Goal: Information Seeking & Learning: Learn about a topic

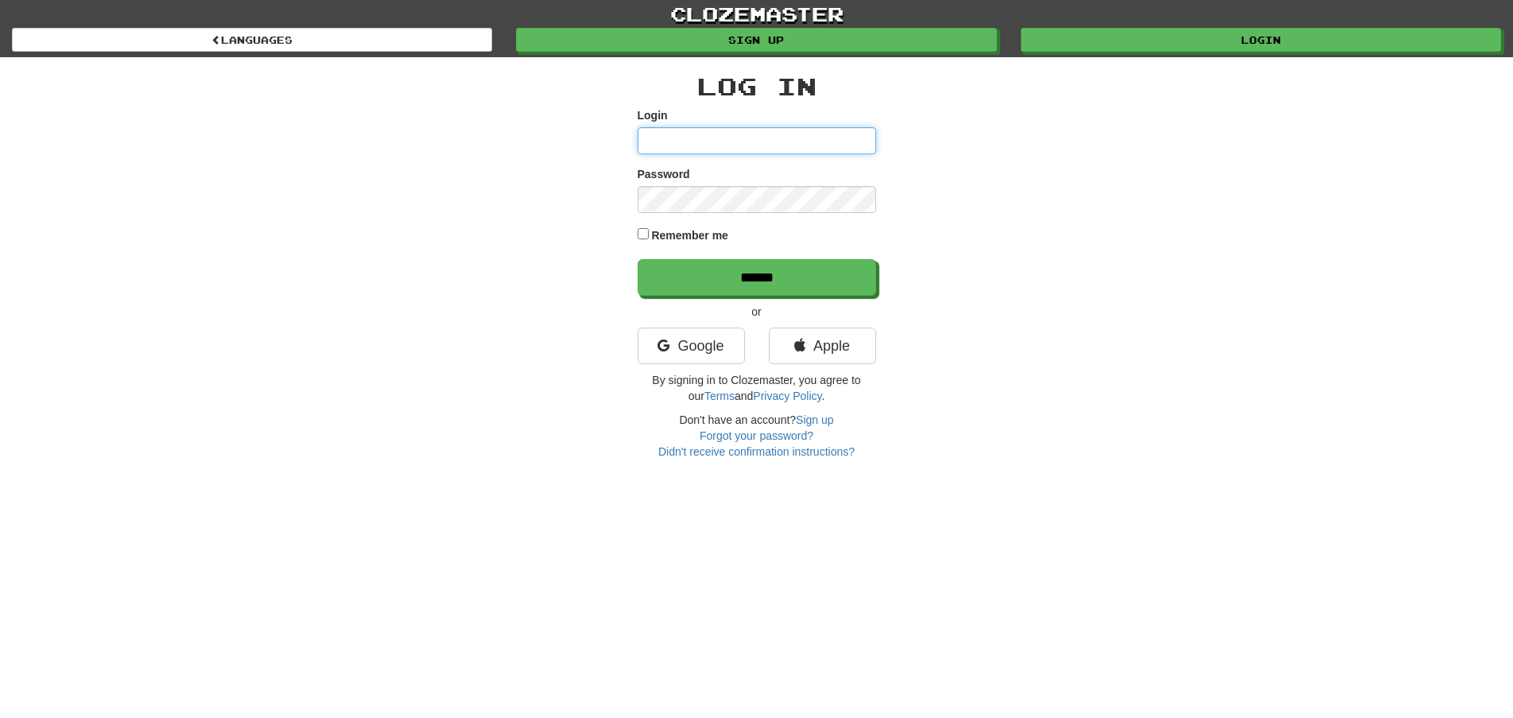
click at [745, 137] on input "Login" at bounding box center [757, 140] width 239 height 27
type input "********"
click at [638, 259] on input "******" at bounding box center [757, 277] width 239 height 37
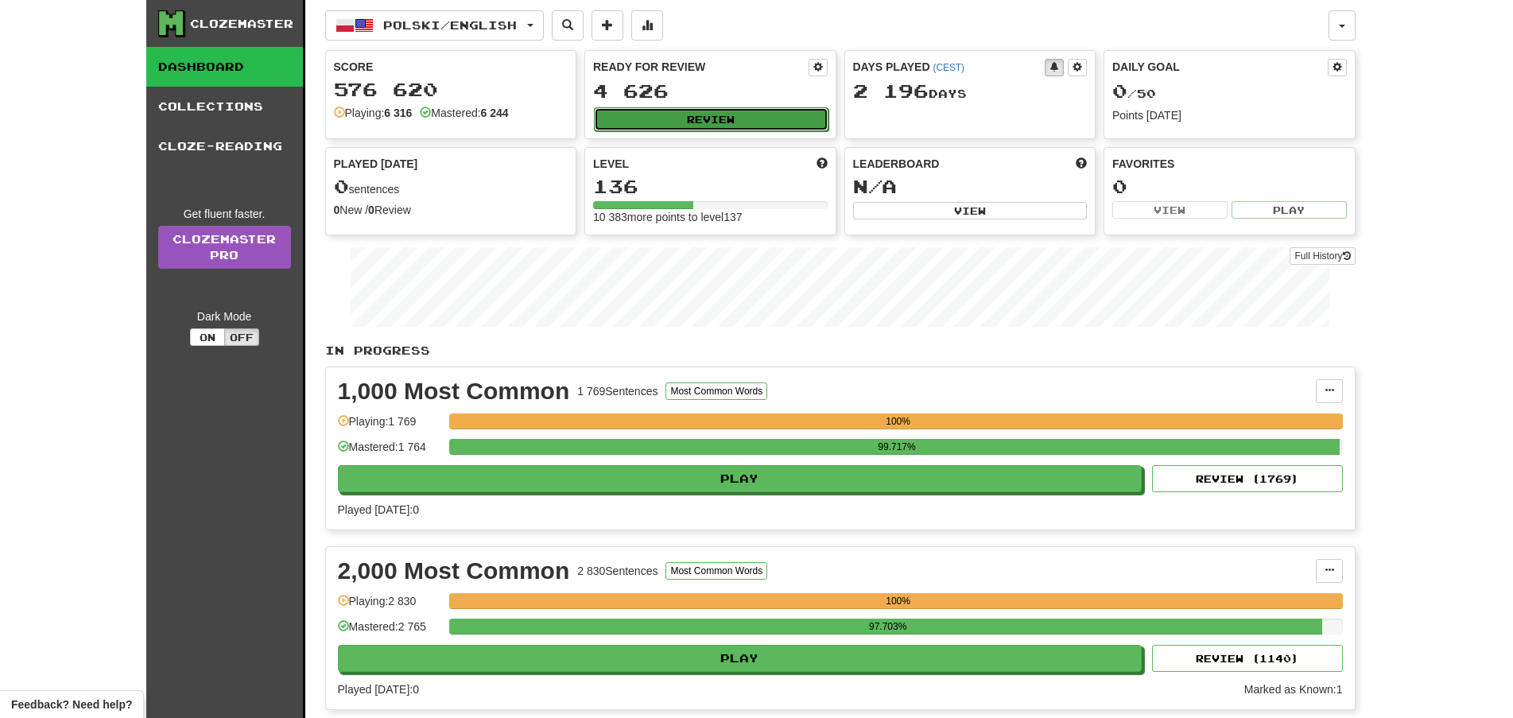
click at [723, 122] on button "Review" at bounding box center [711, 119] width 235 height 24
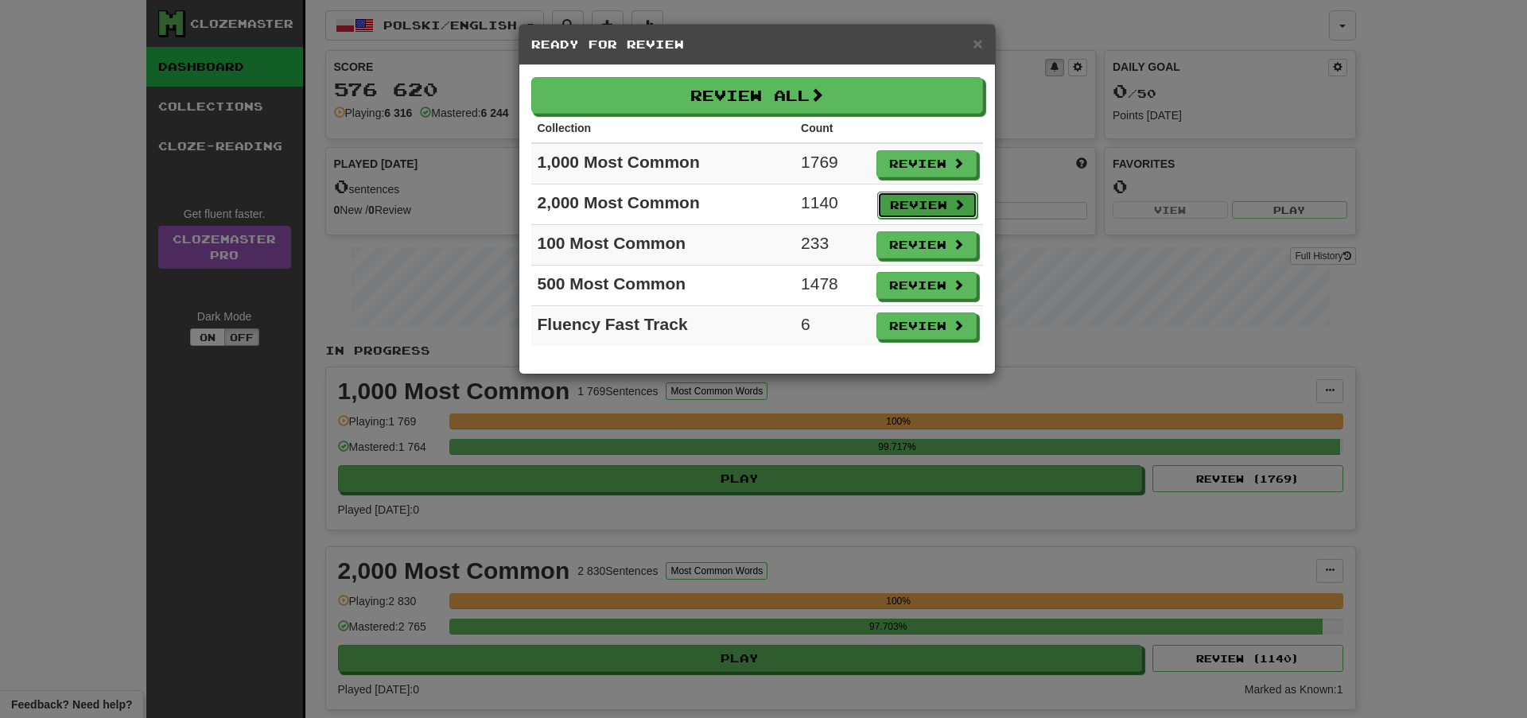
click at [952, 197] on button "Review" at bounding box center [927, 205] width 100 height 27
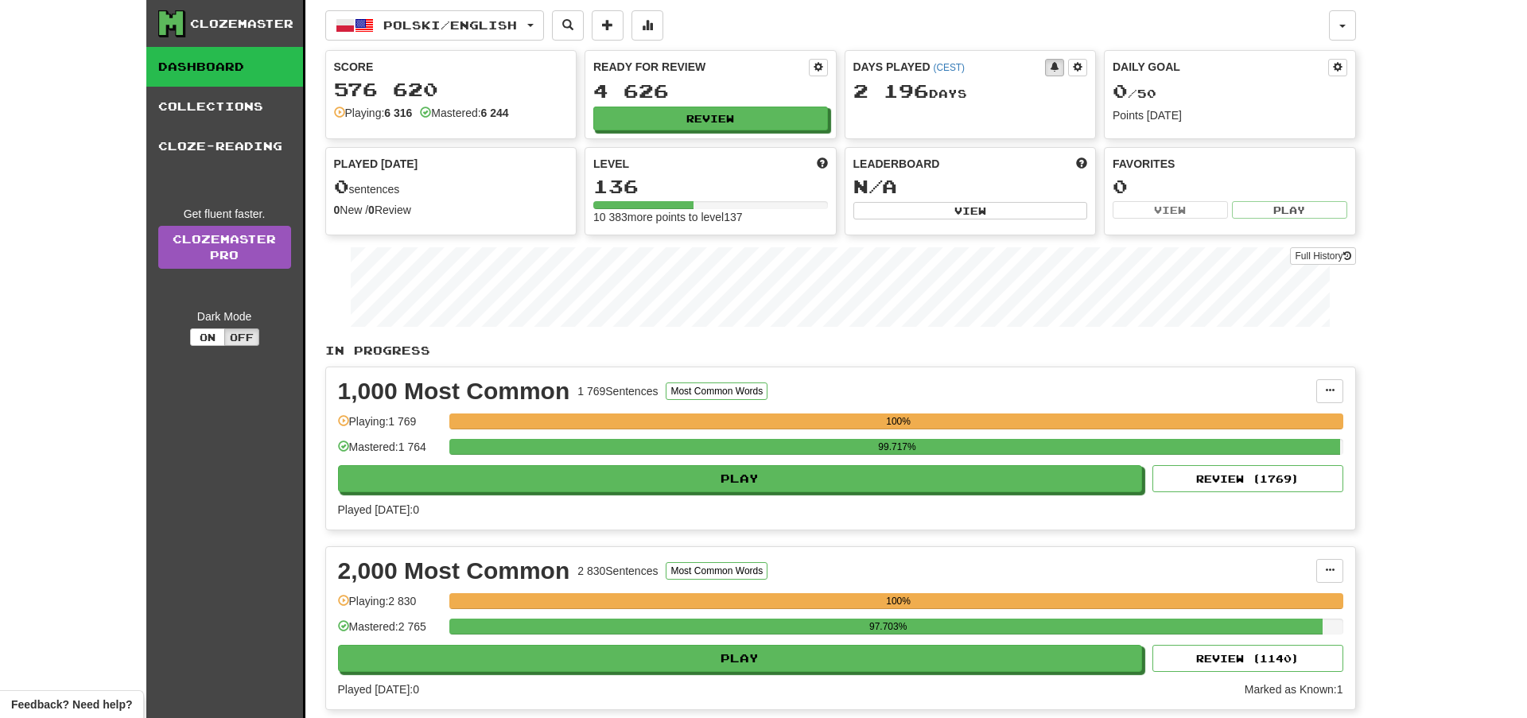
select select "**"
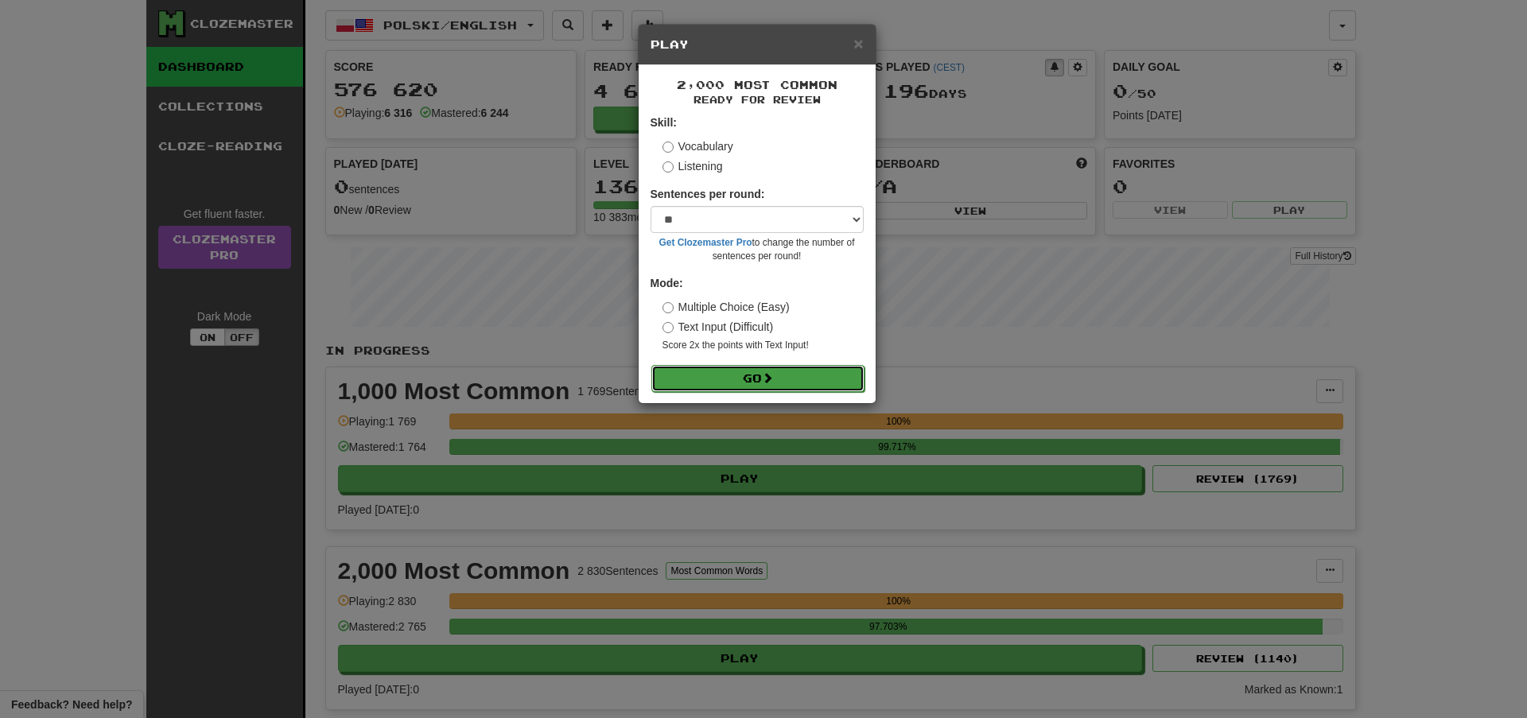
click at [775, 386] on button "Go" at bounding box center [757, 378] width 213 height 27
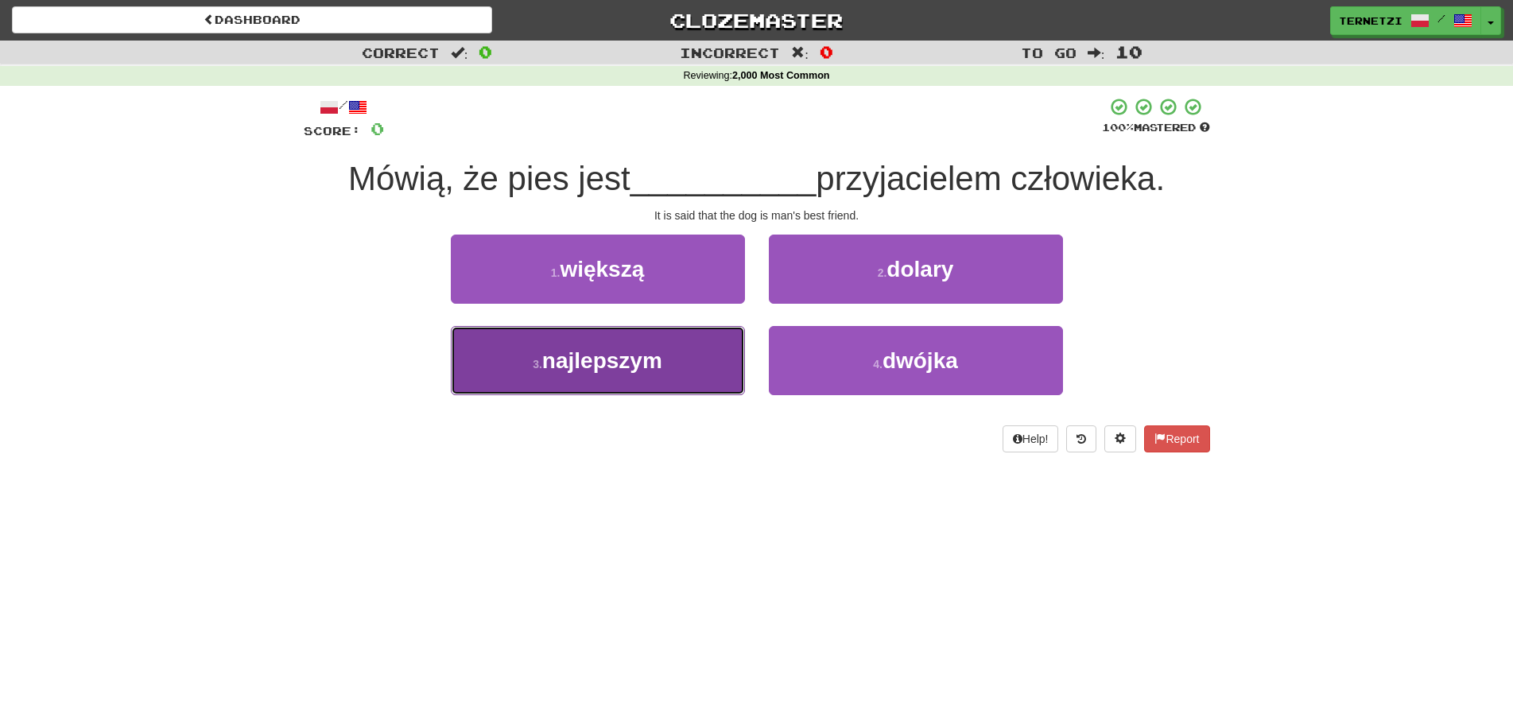
drag, startPoint x: 687, startPoint y: 351, endPoint x: 686, endPoint y: 341, distance: 10.4
click at [686, 343] on button "3 . najlepszym" at bounding box center [598, 360] width 294 height 69
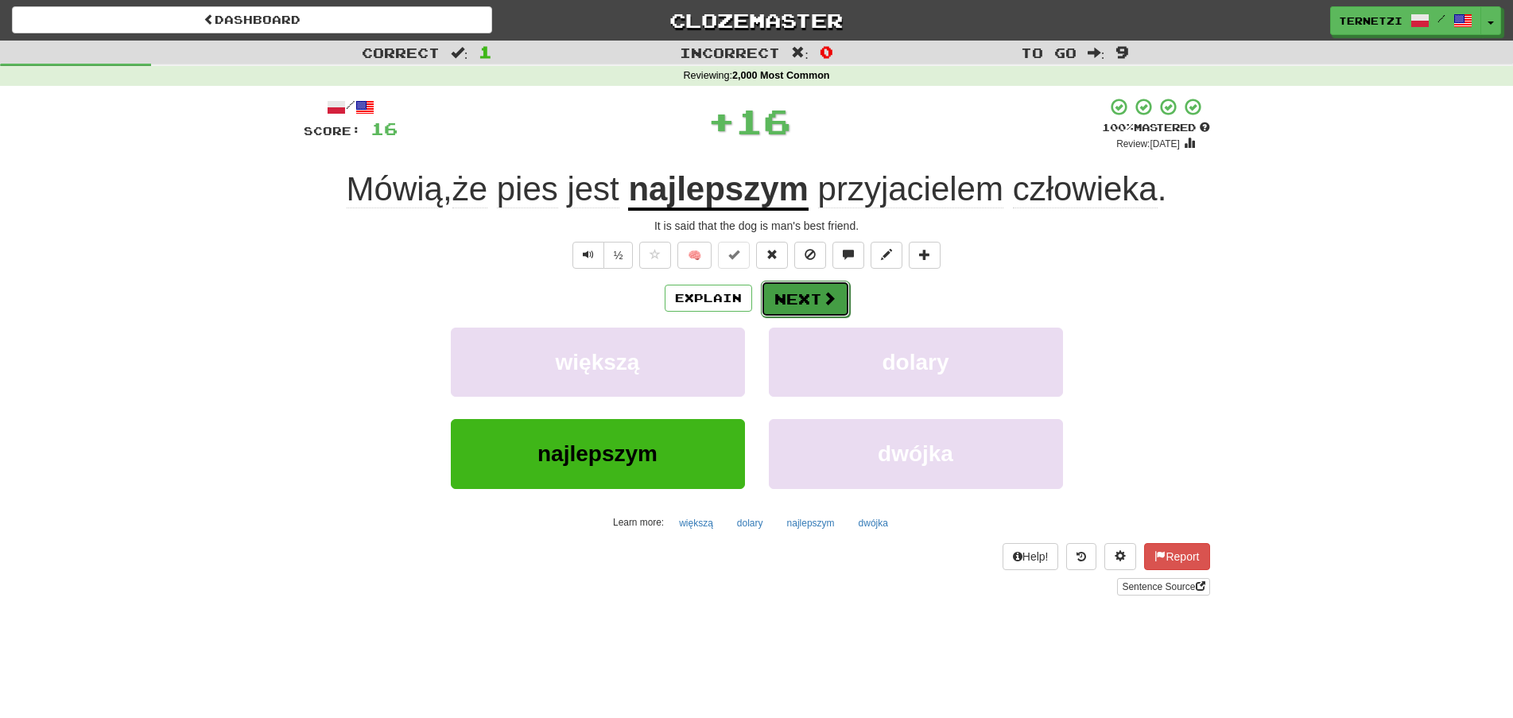
click at [825, 313] on button "Next" at bounding box center [805, 299] width 89 height 37
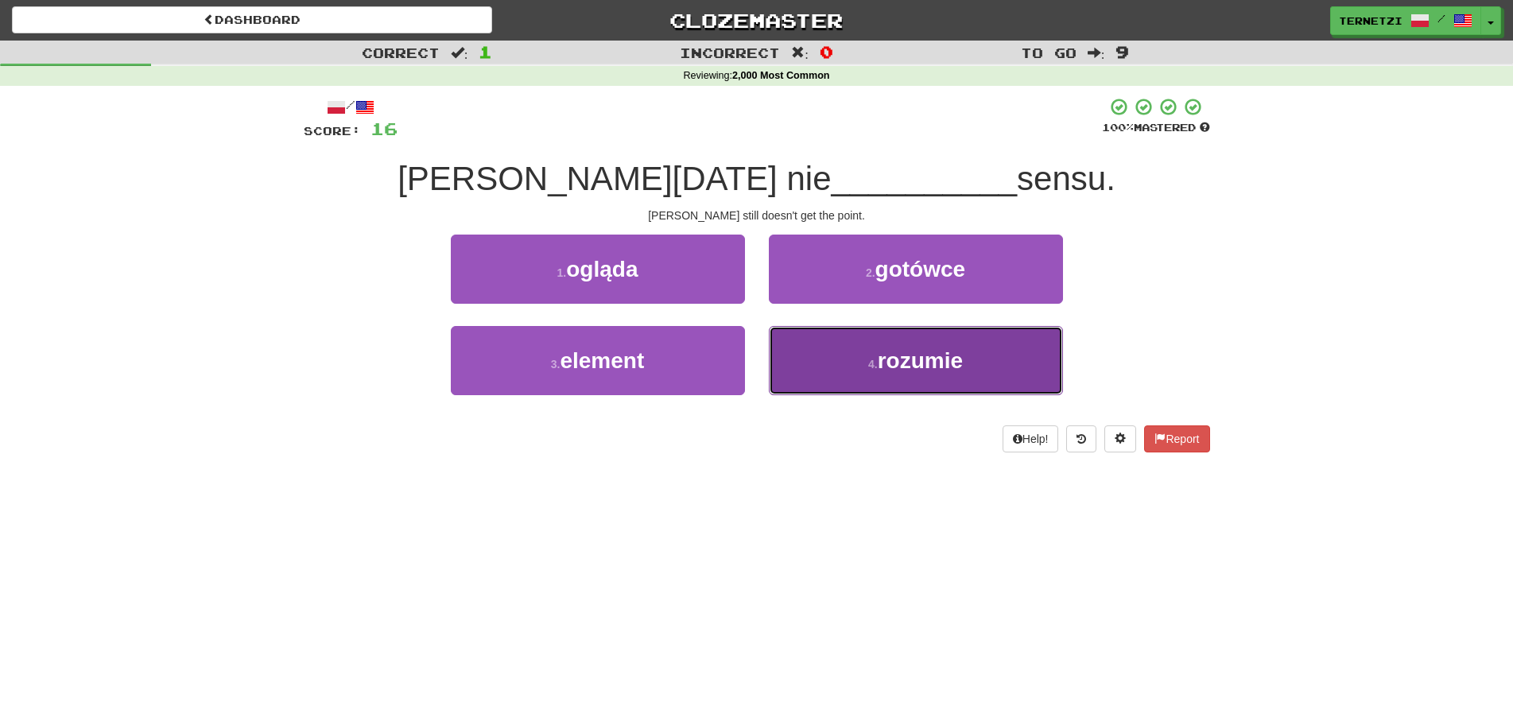
click at [847, 357] on button "4 . rozumie" at bounding box center [916, 360] width 294 height 69
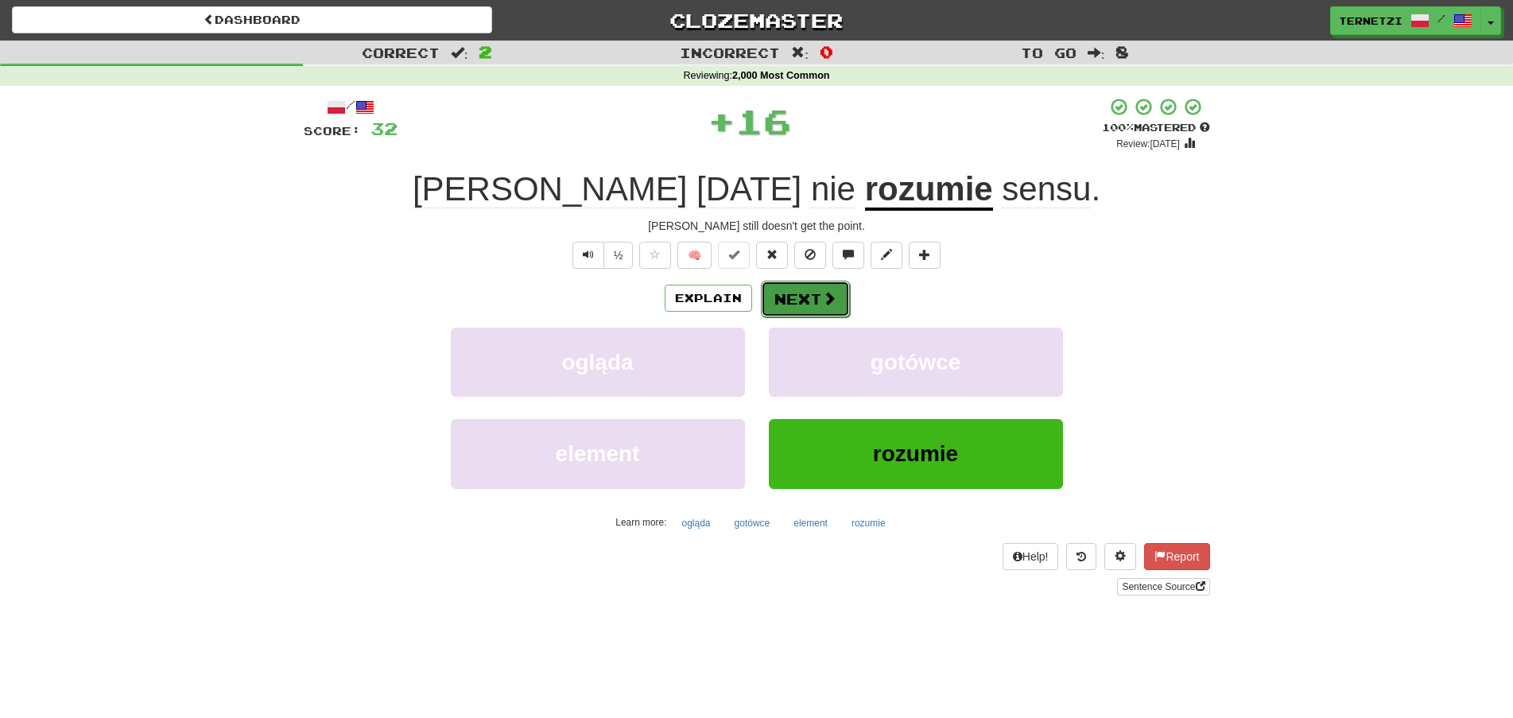
click at [817, 304] on button "Next" at bounding box center [805, 299] width 89 height 37
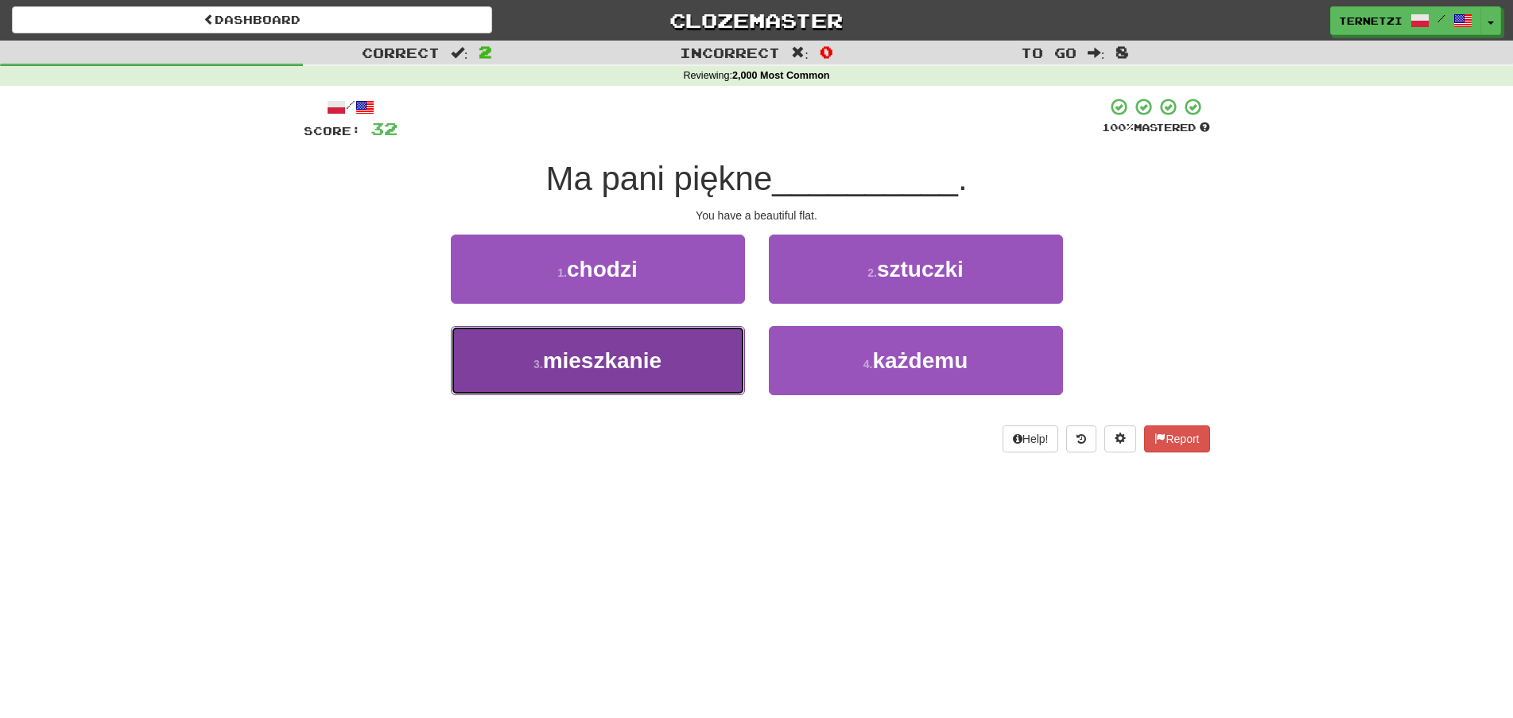
click at [708, 359] on button "3 . mieszkanie" at bounding box center [598, 360] width 294 height 69
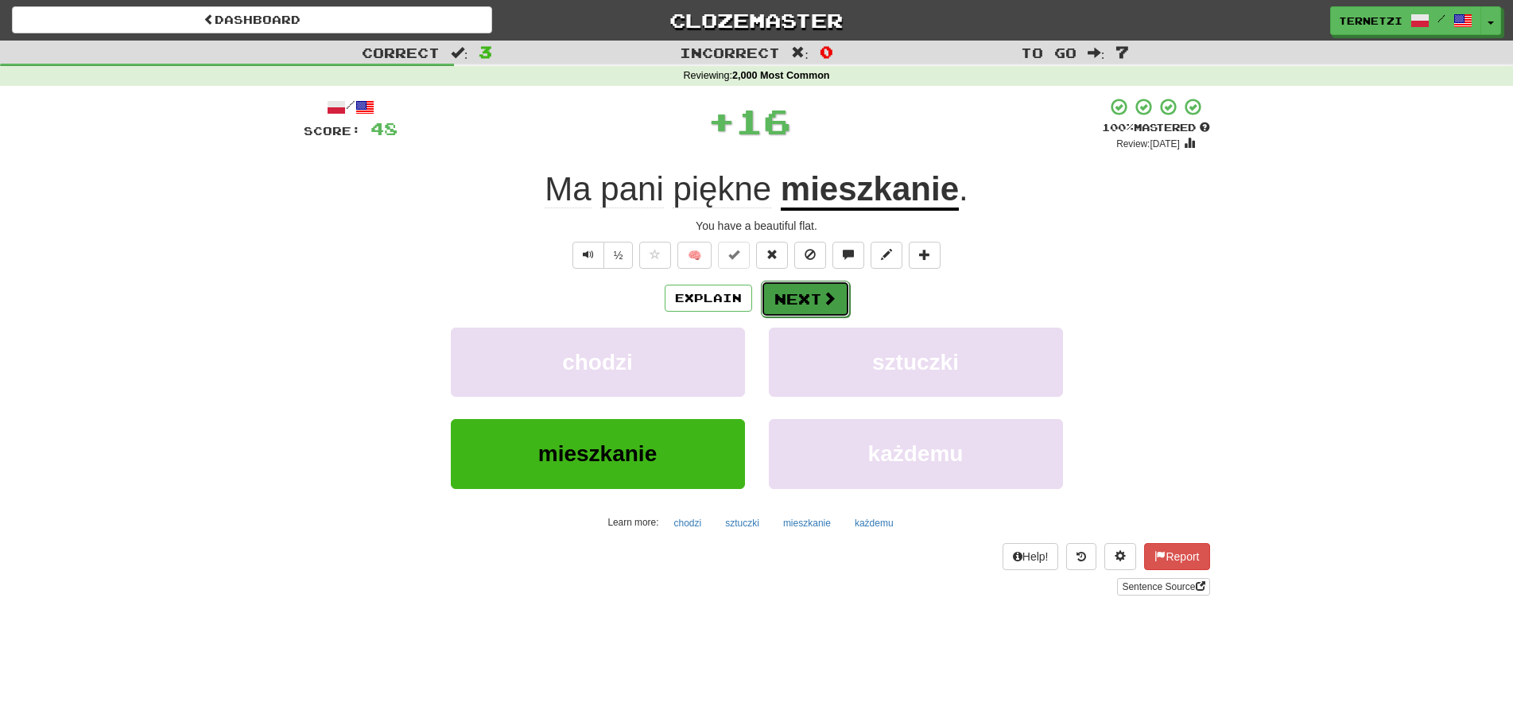
click at [804, 292] on button "Next" at bounding box center [805, 299] width 89 height 37
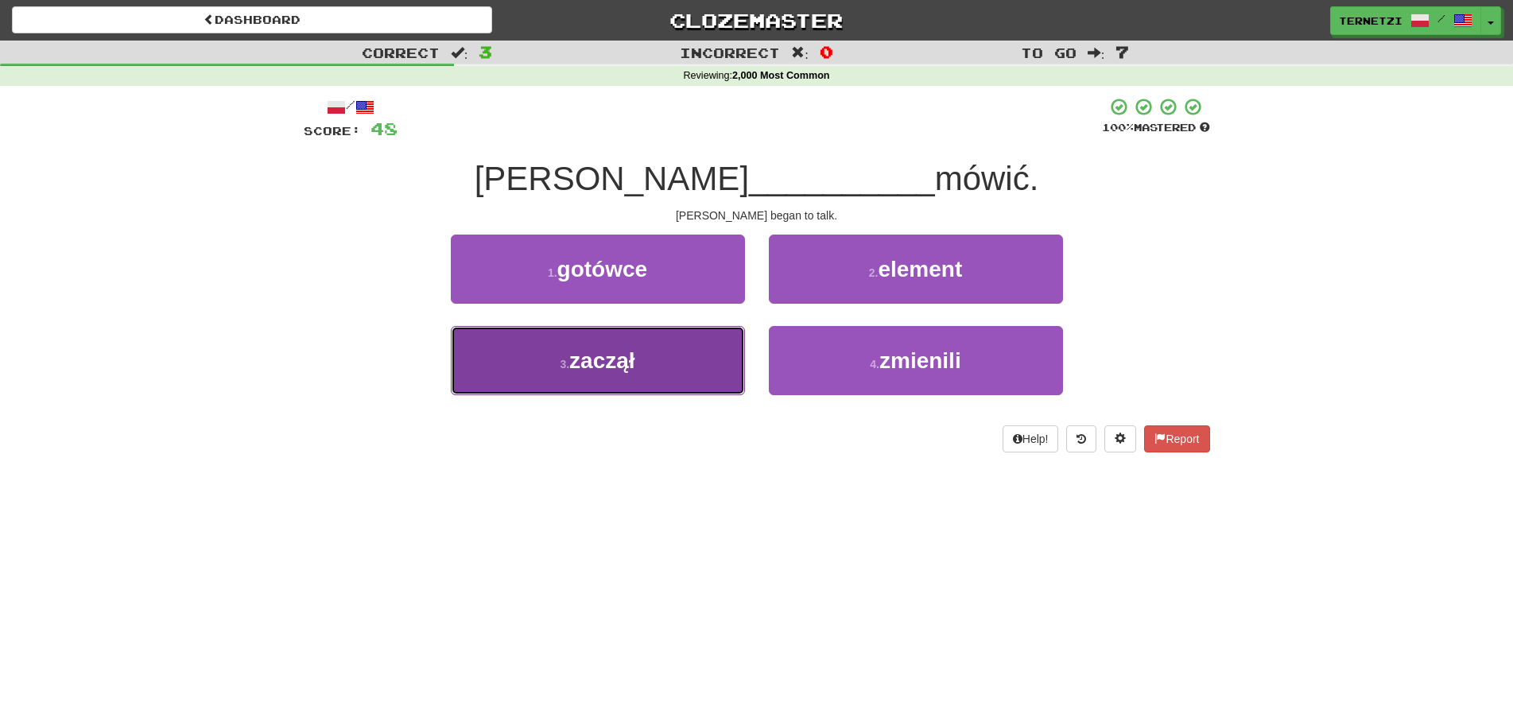
click at [662, 347] on button "3 . zaczął" at bounding box center [598, 360] width 294 height 69
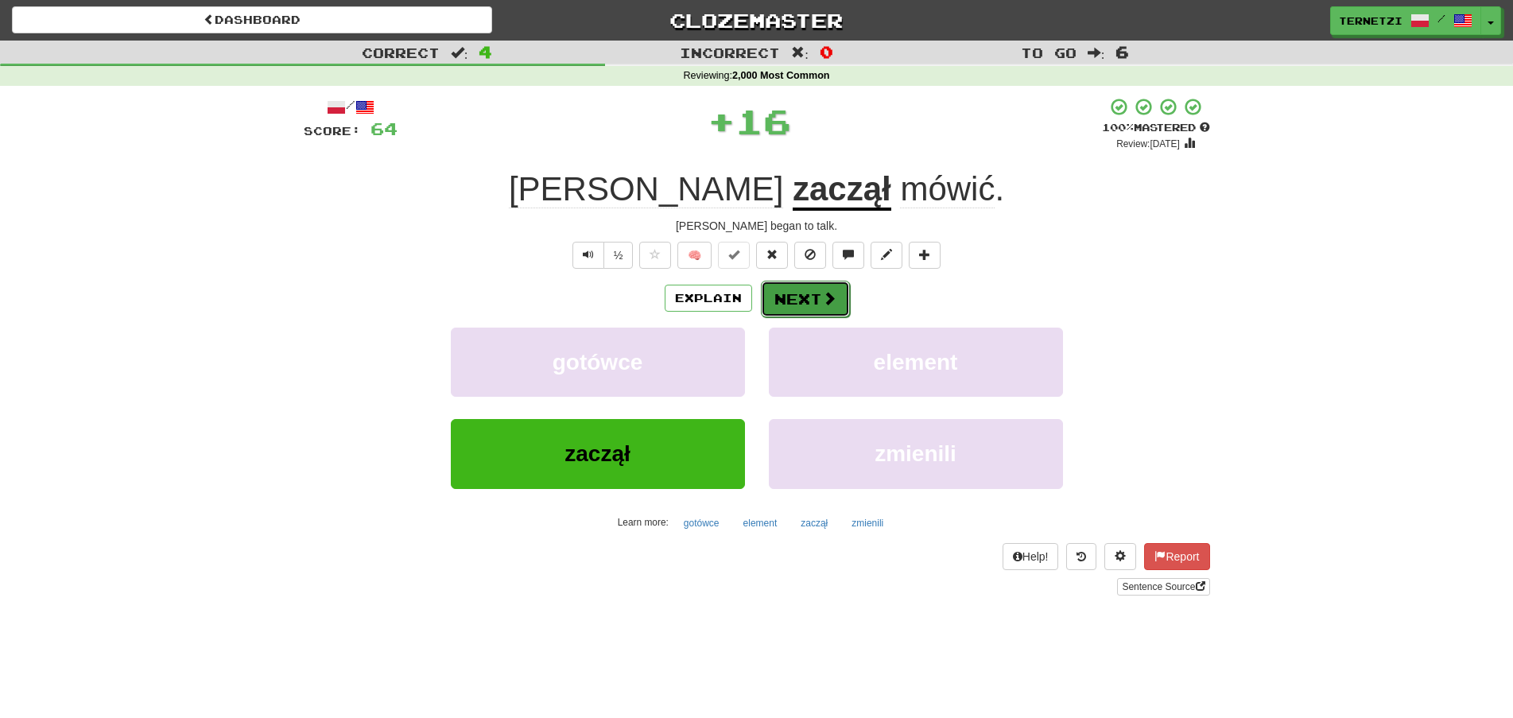
click at [821, 307] on button "Next" at bounding box center [805, 299] width 89 height 37
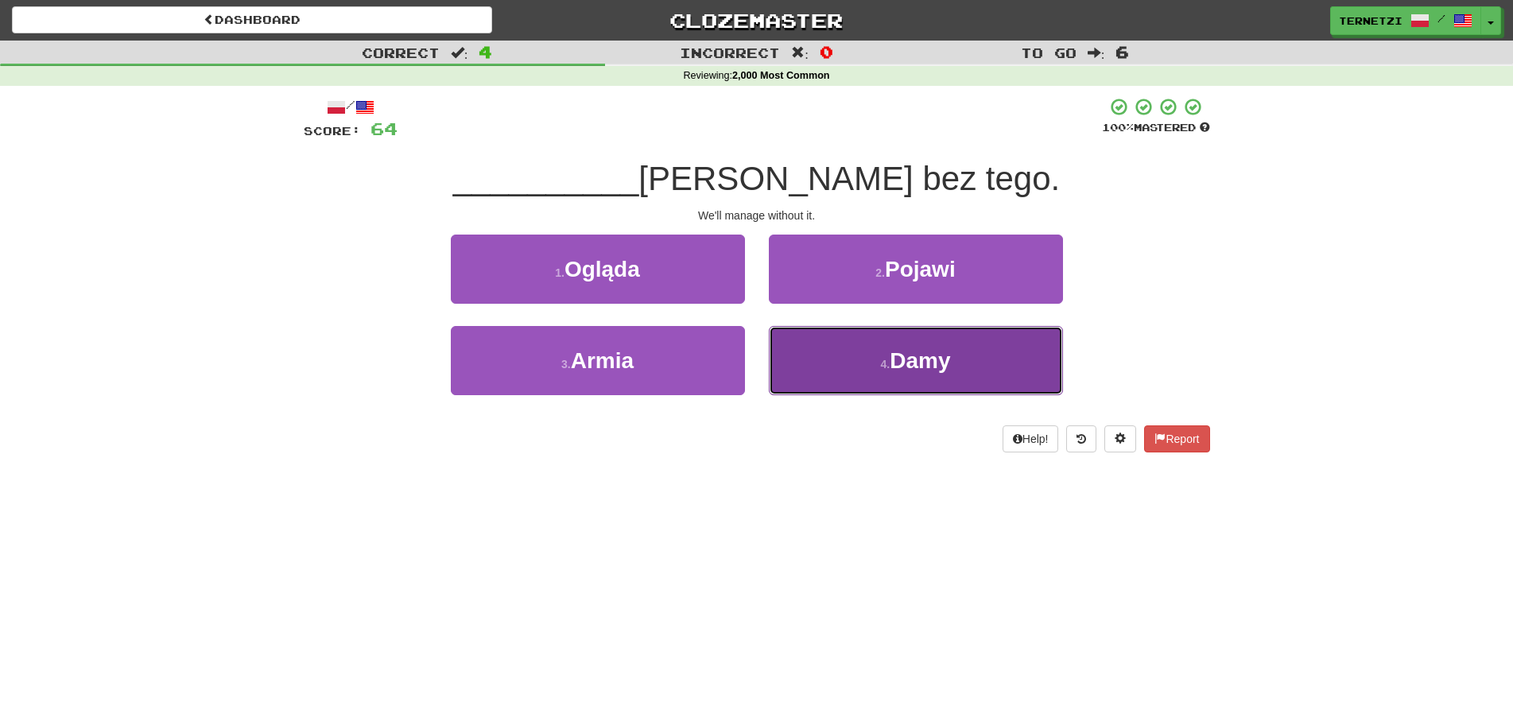
click at [816, 366] on button "4 . Damy" at bounding box center [916, 360] width 294 height 69
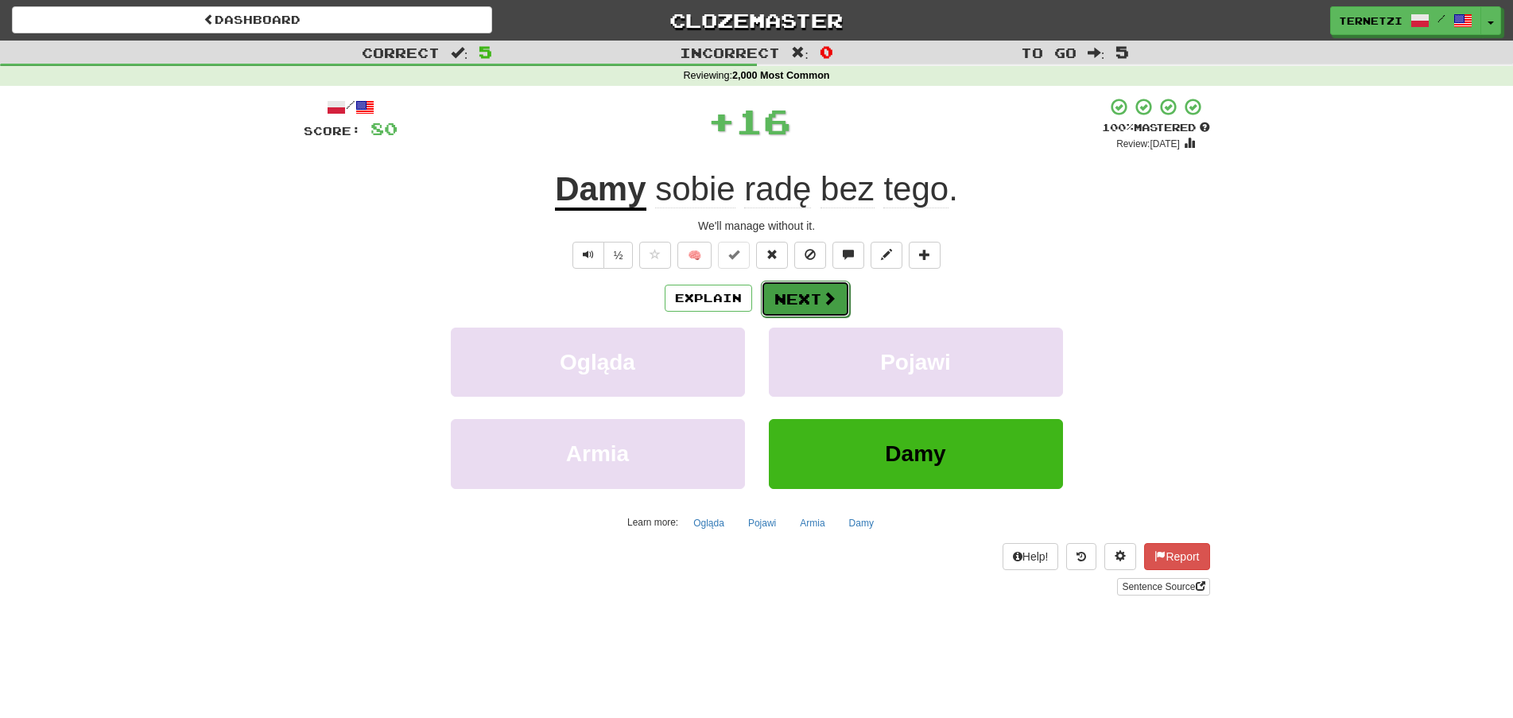
click at [798, 294] on button "Next" at bounding box center [805, 299] width 89 height 37
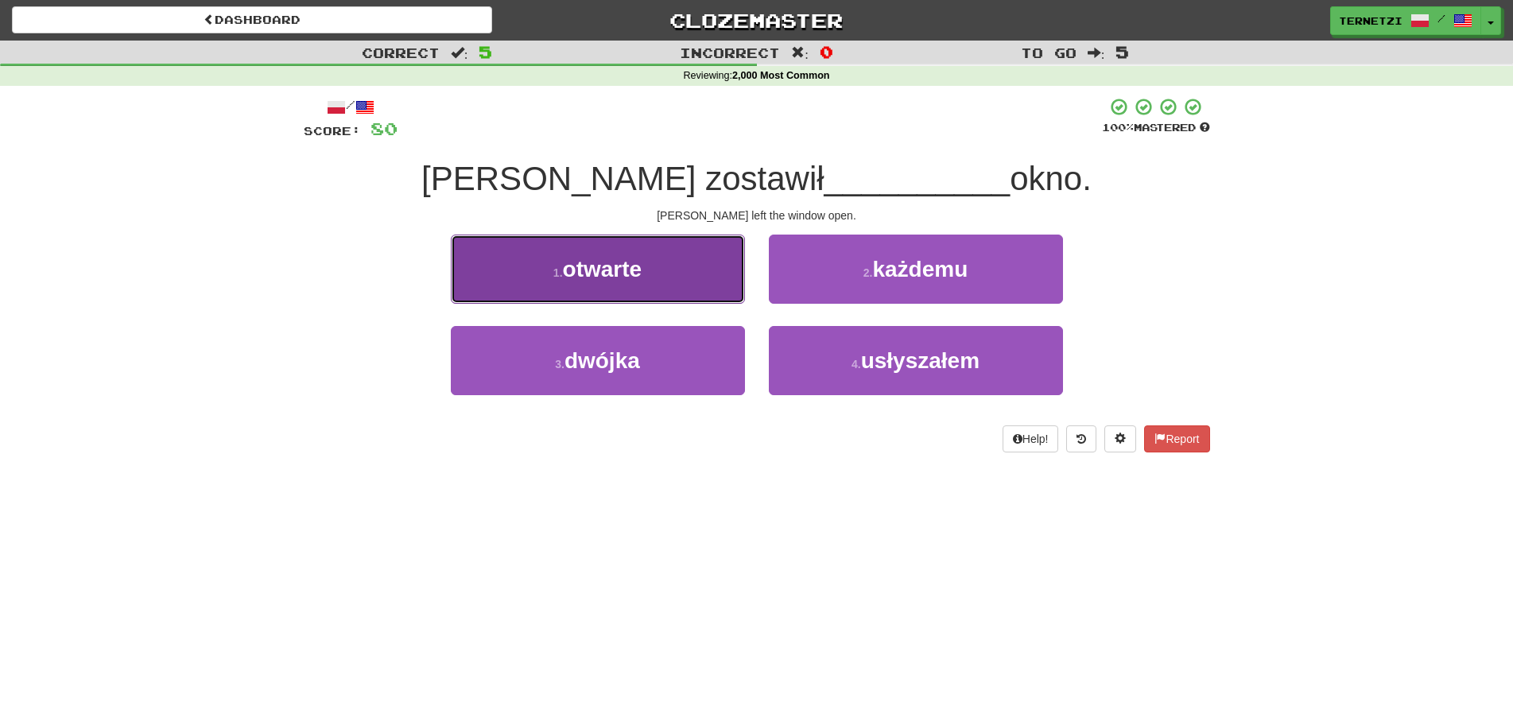
click at [716, 292] on button "1 . otwarte" at bounding box center [598, 269] width 294 height 69
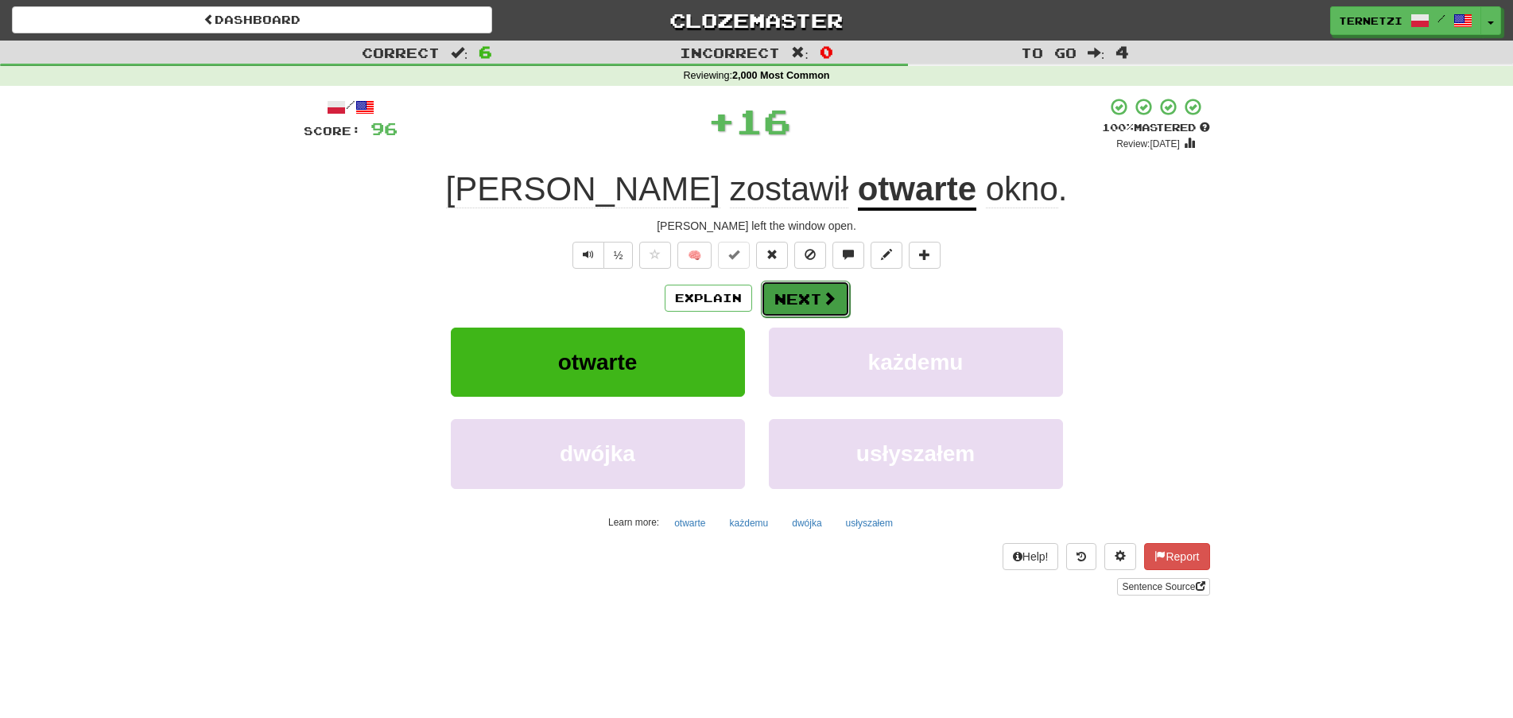
click at [796, 293] on button "Next" at bounding box center [805, 299] width 89 height 37
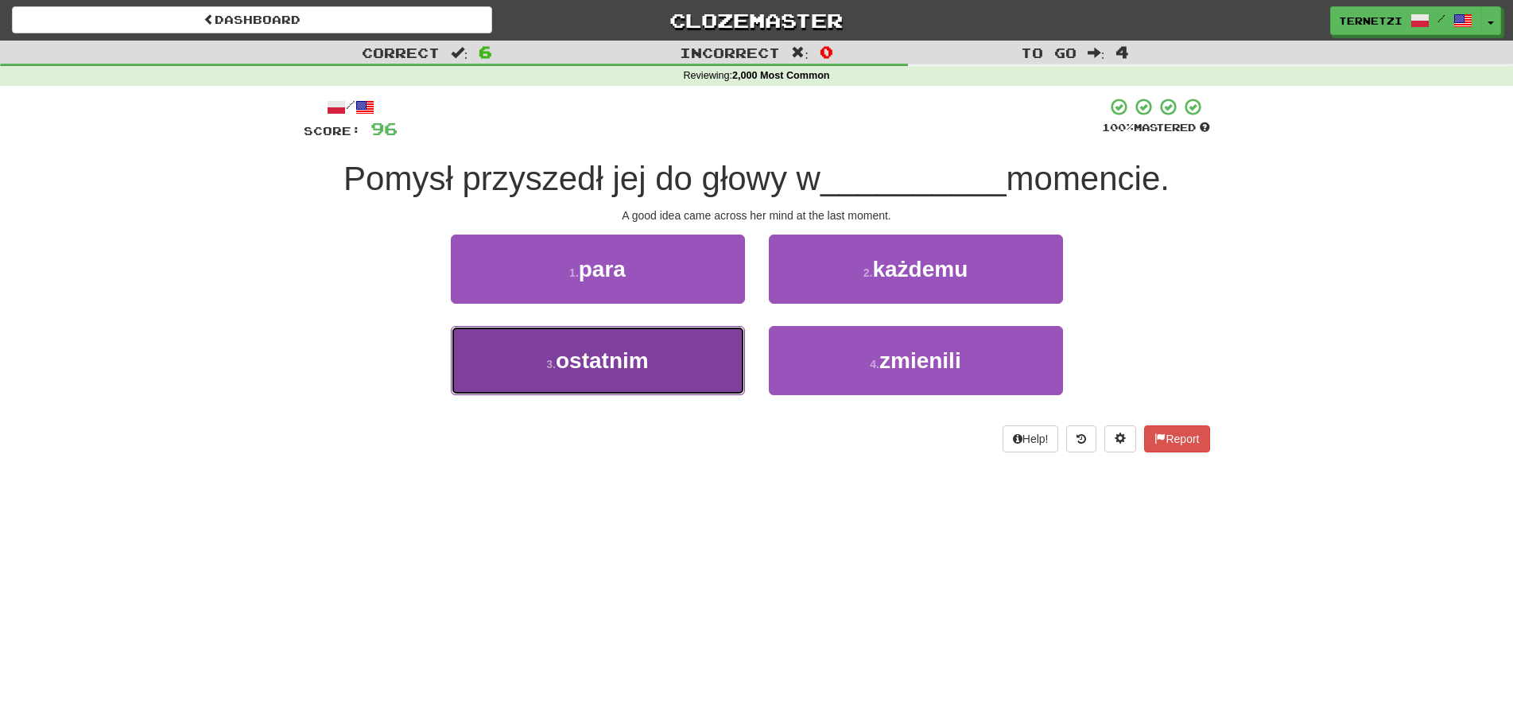
click at [702, 368] on button "3 . ostatnim" at bounding box center [598, 360] width 294 height 69
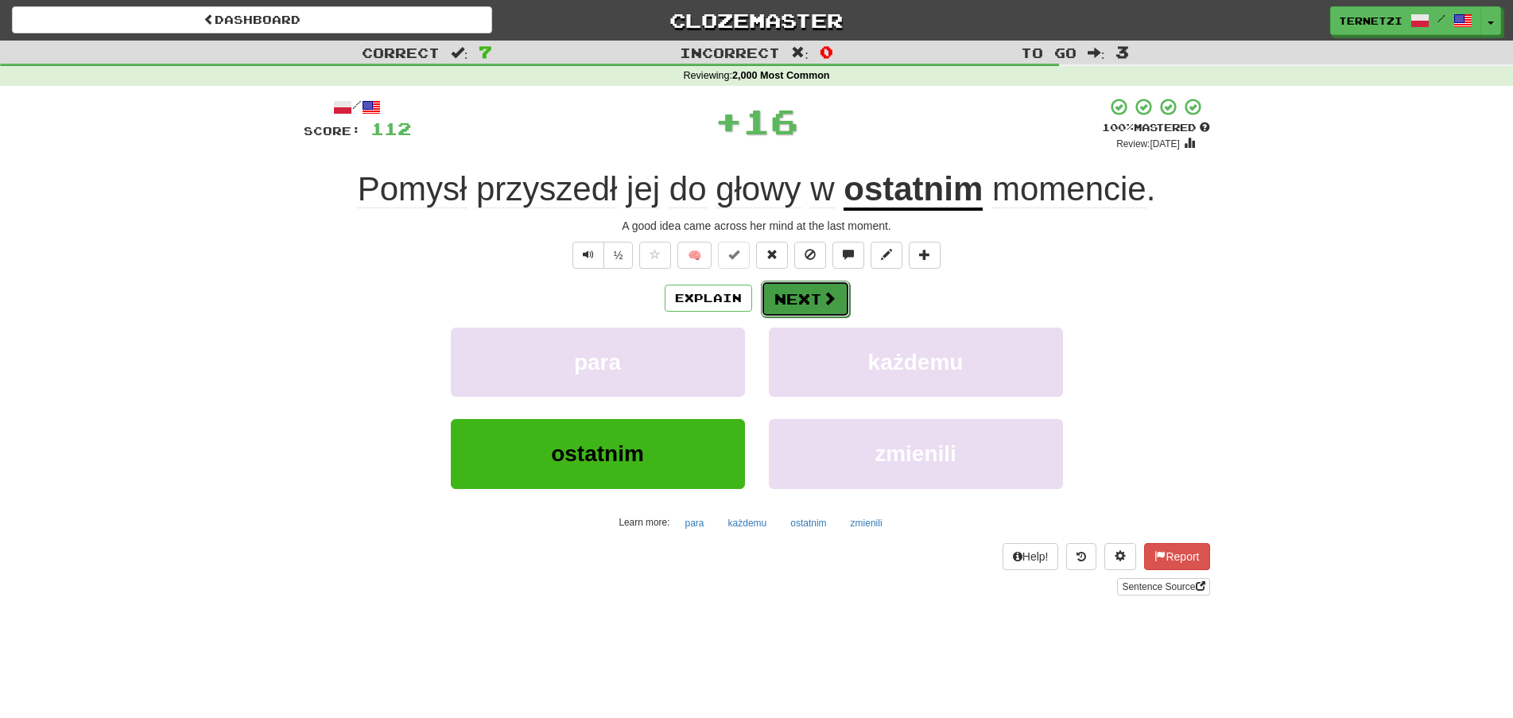
click at [810, 293] on button "Next" at bounding box center [805, 299] width 89 height 37
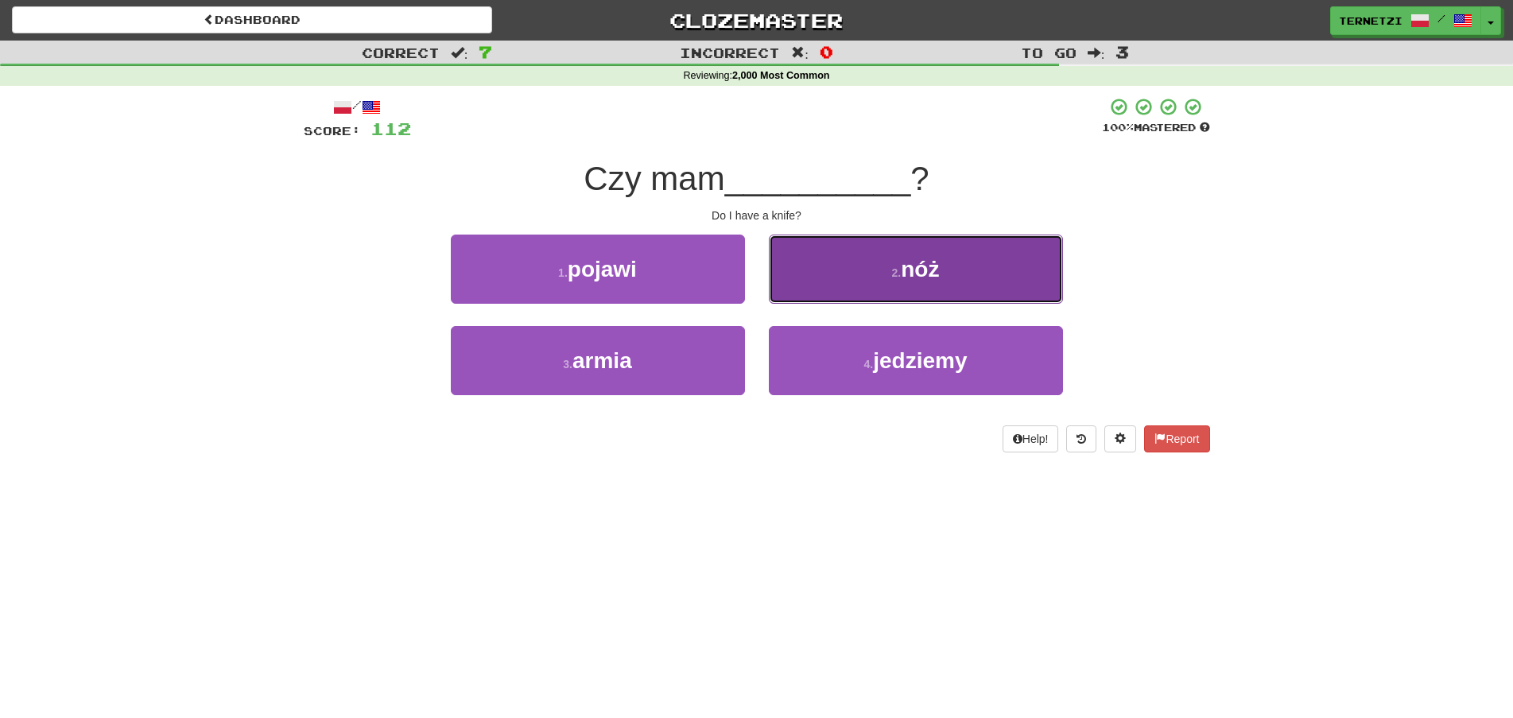
click at [797, 278] on button "2 . nóż" at bounding box center [916, 269] width 294 height 69
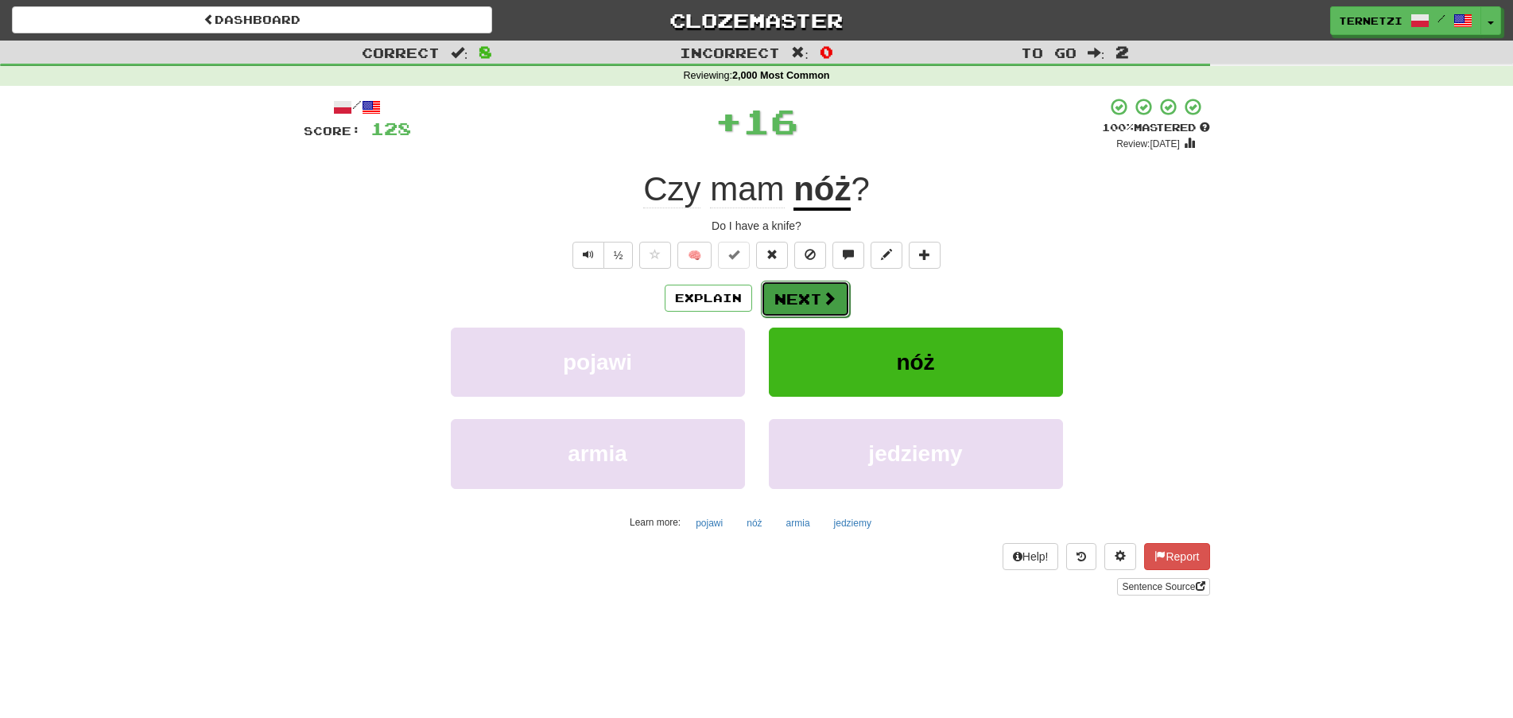
click at [795, 293] on button "Next" at bounding box center [805, 299] width 89 height 37
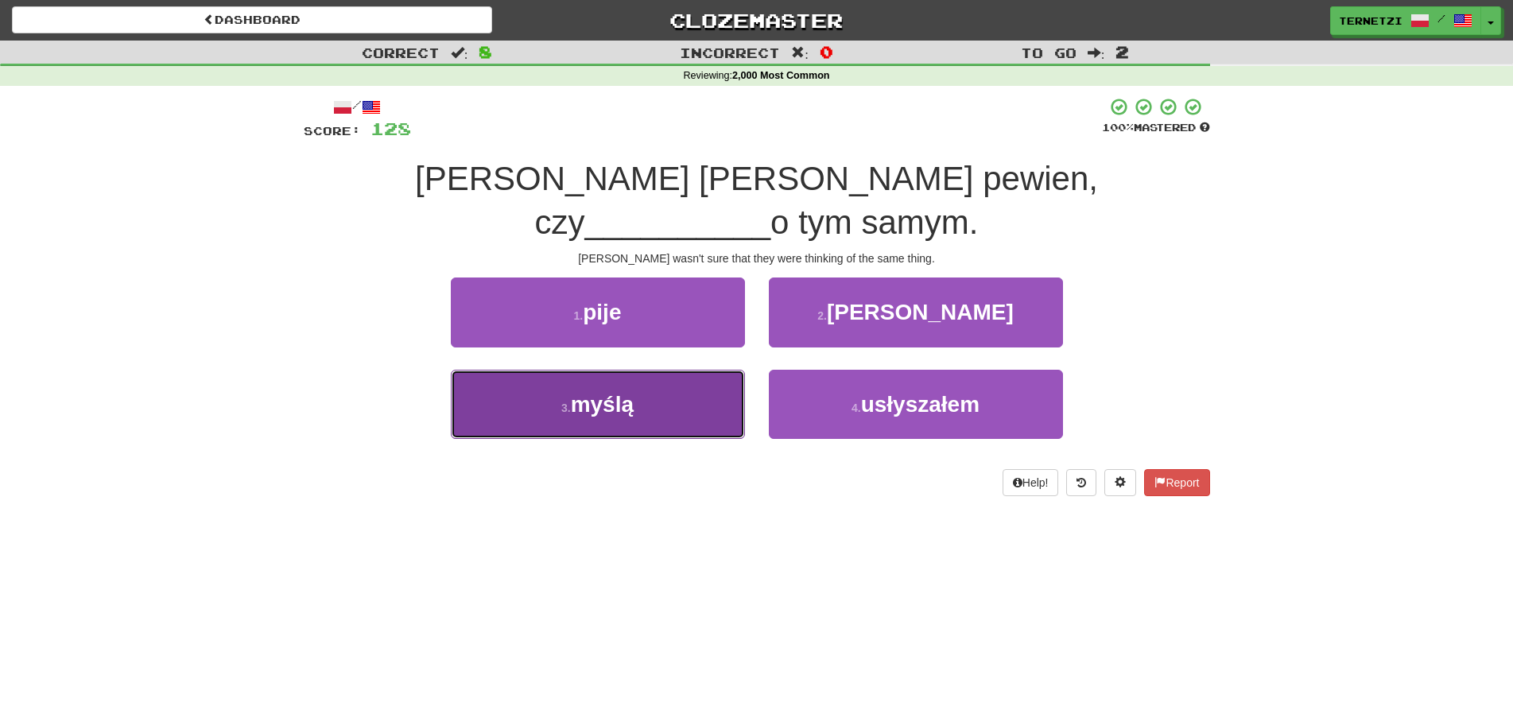
click at [701, 370] on button "3 . myślą" at bounding box center [598, 404] width 294 height 69
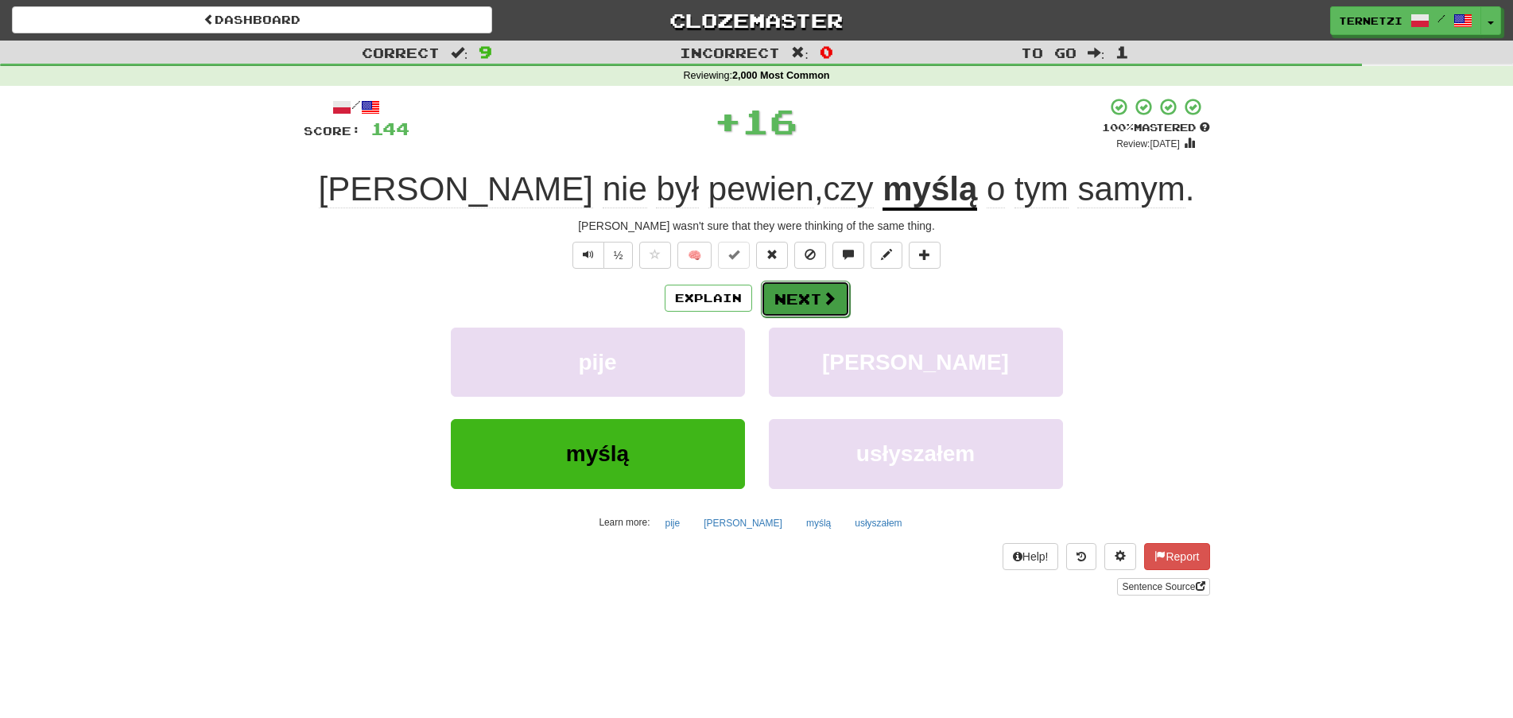
click at [816, 286] on button "Next" at bounding box center [805, 299] width 89 height 37
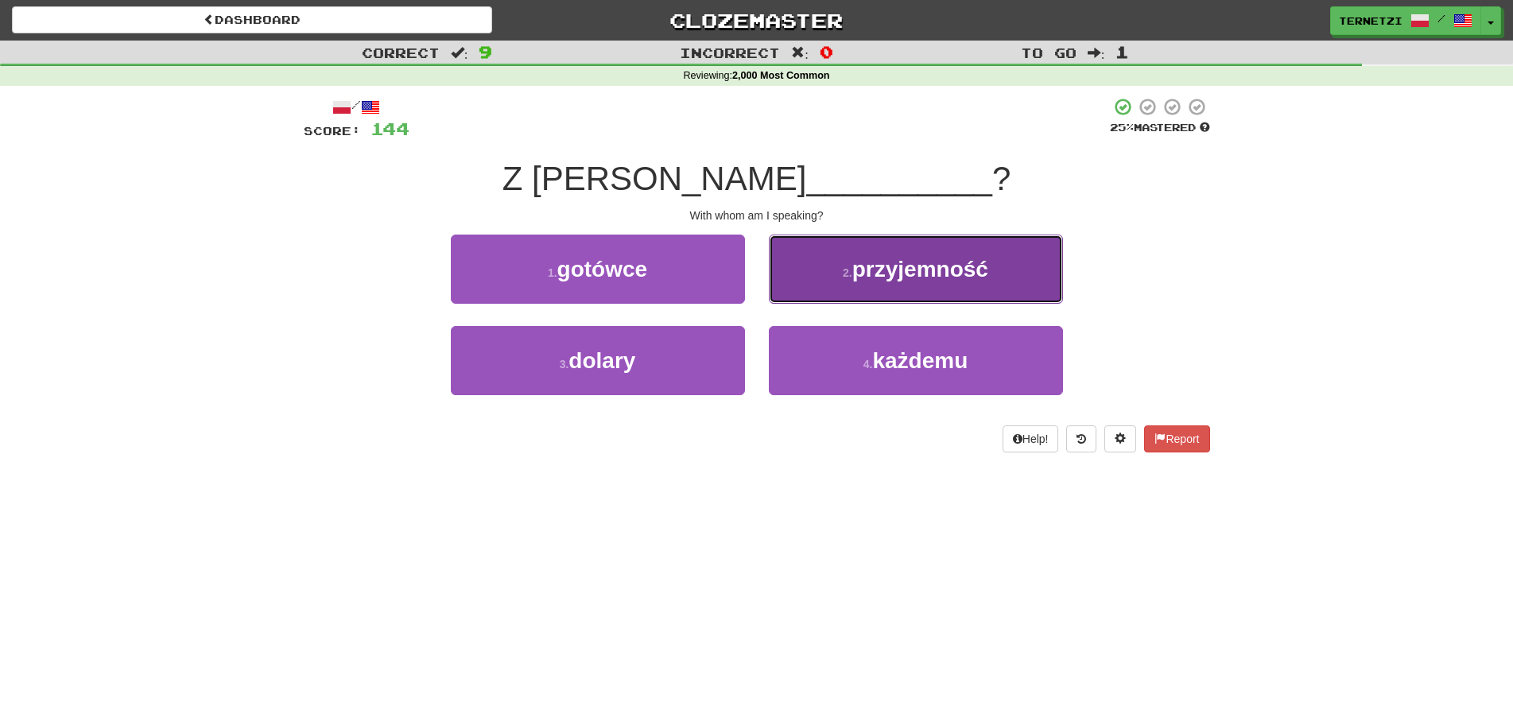
click at [780, 275] on button "2 . przyjemność" at bounding box center [916, 269] width 294 height 69
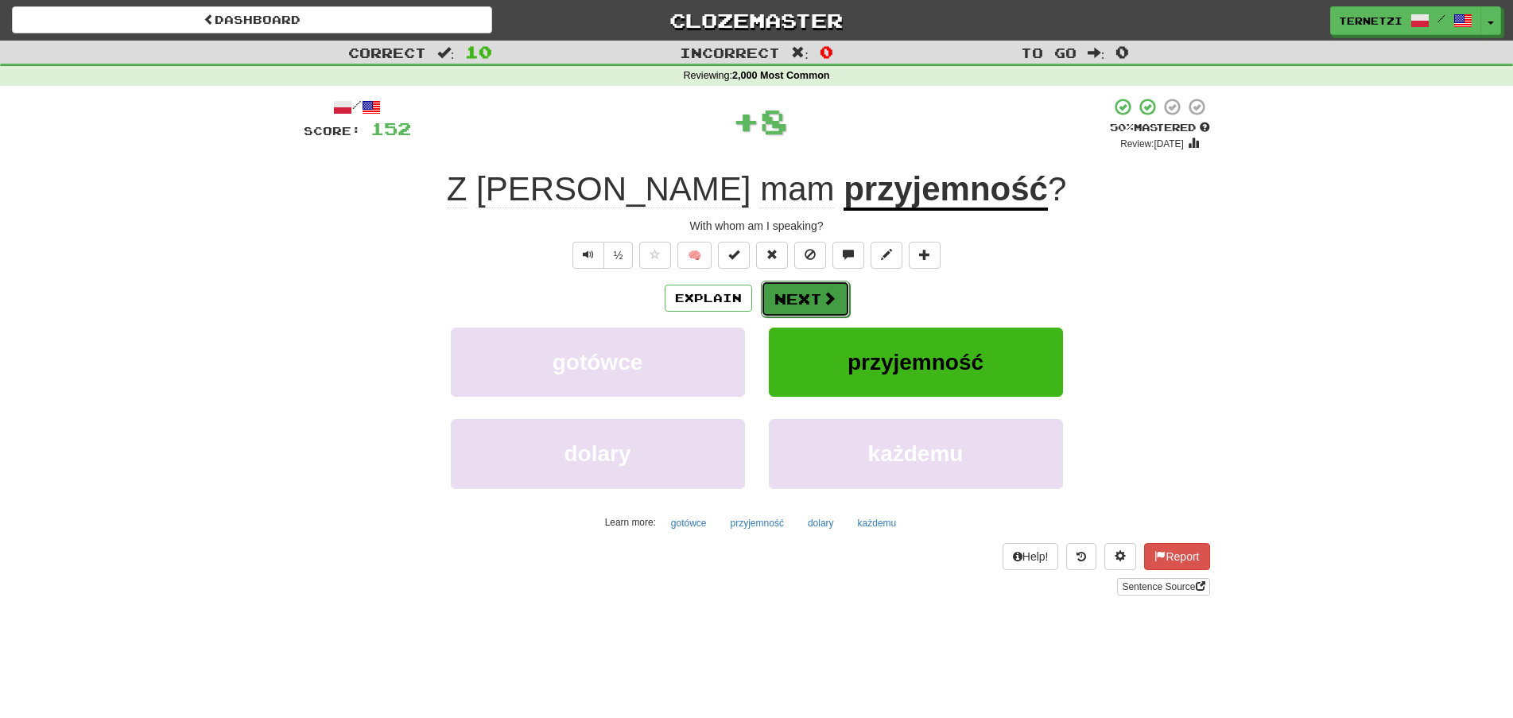
click at [793, 295] on button "Next" at bounding box center [805, 299] width 89 height 37
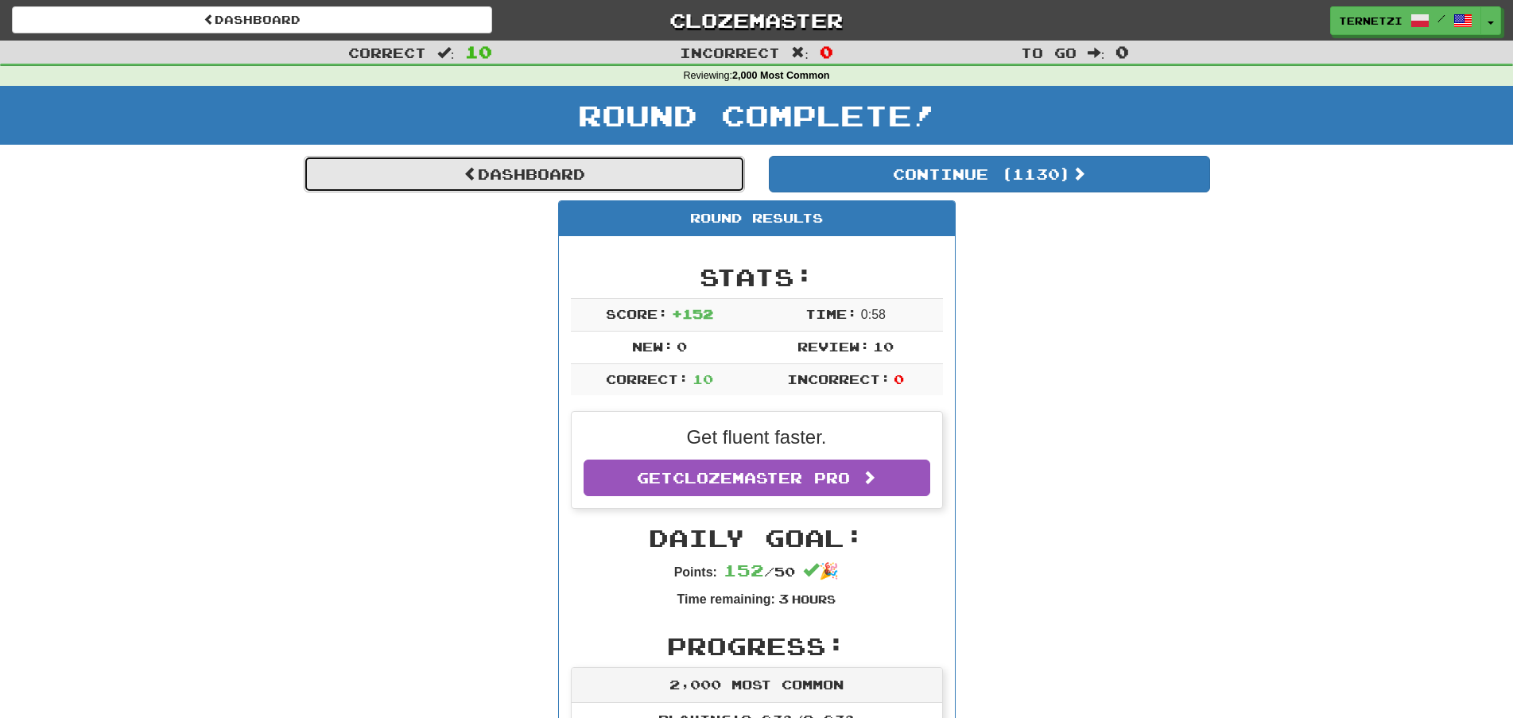
click at [685, 182] on link "Dashboard" at bounding box center [524, 174] width 441 height 37
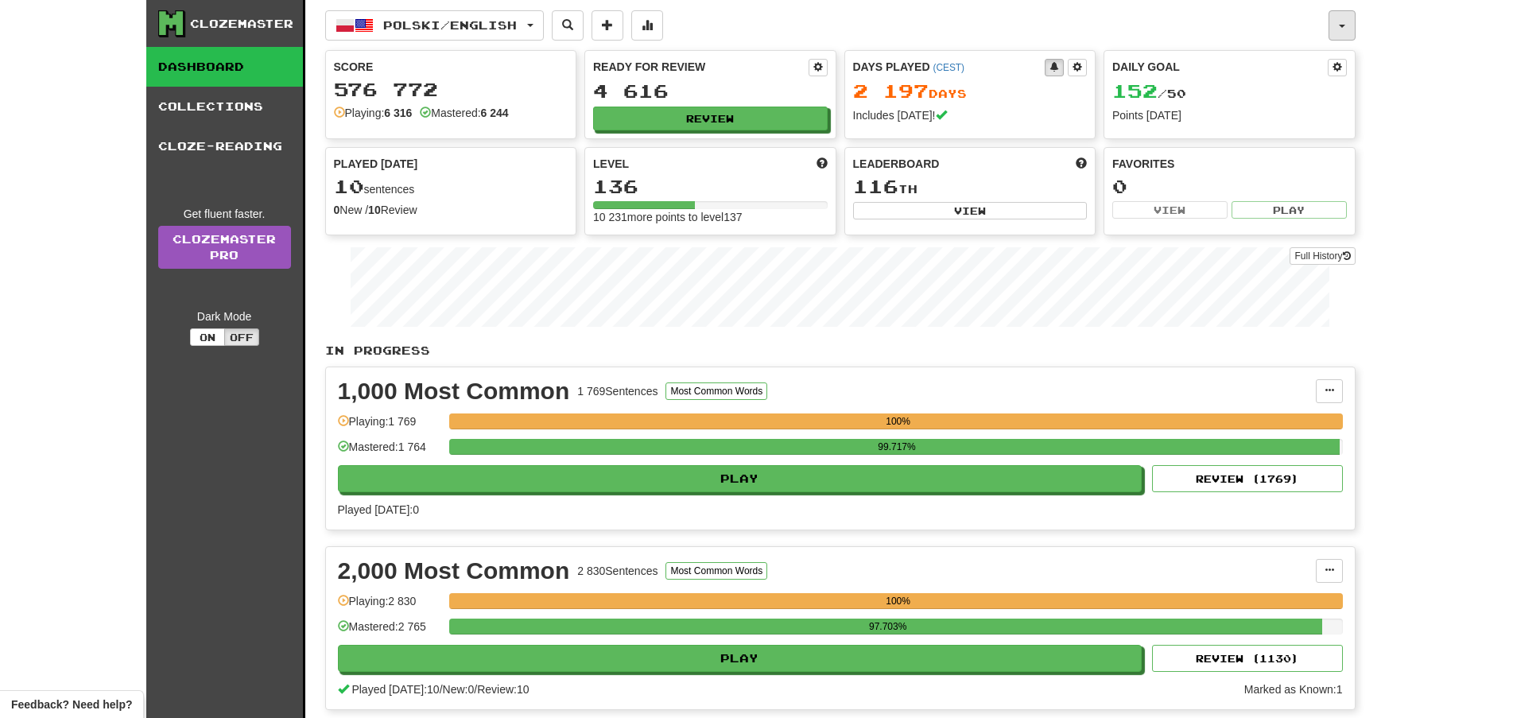
click at [1339, 21] on button "button" at bounding box center [1342, 25] width 27 height 30
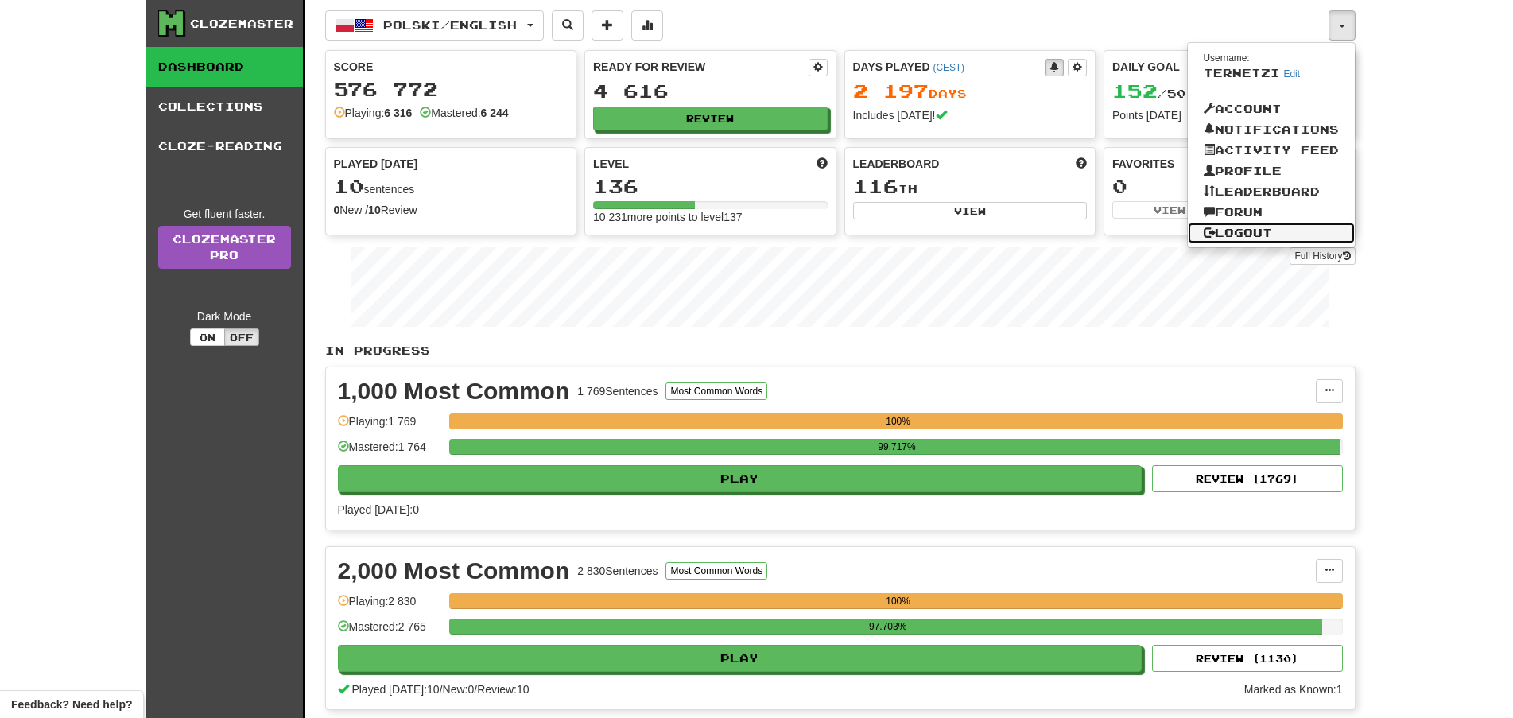
click at [1272, 242] on link "Logout" at bounding box center [1271, 233] width 167 height 21
